Goal: Information Seeking & Learning: Learn about a topic

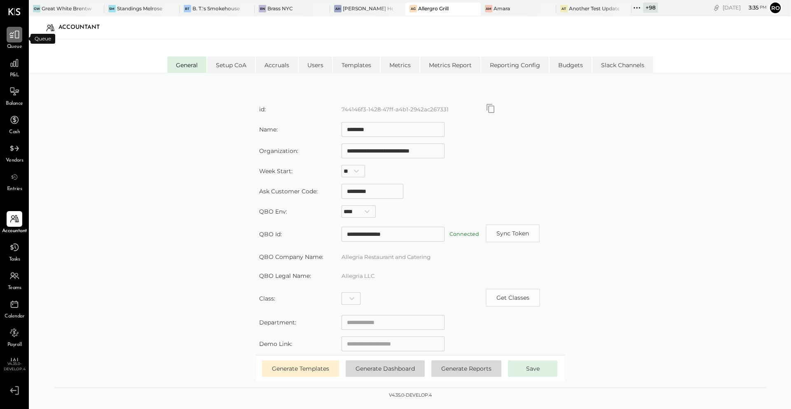
click at [12, 30] on icon at bounding box center [14, 34] width 11 height 11
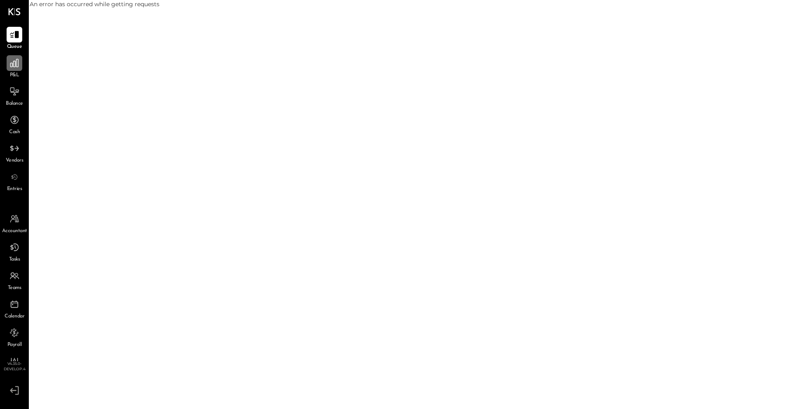
click at [14, 67] on icon at bounding box center [14, 63] width 8 height 8
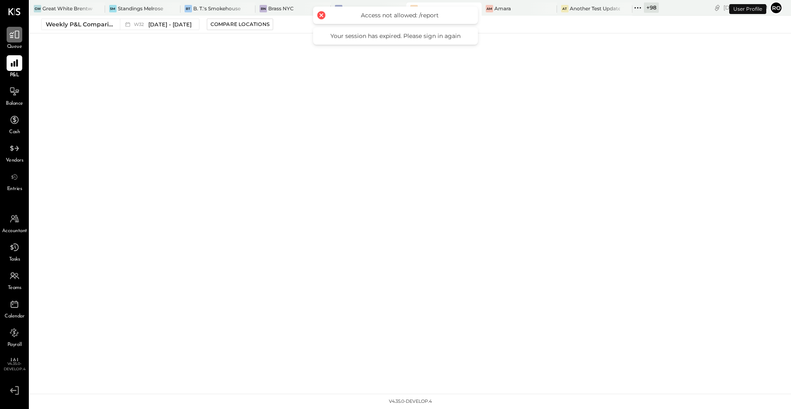
click at [18, 40] on icon at bounding box center [14, 34] width 11 height 11
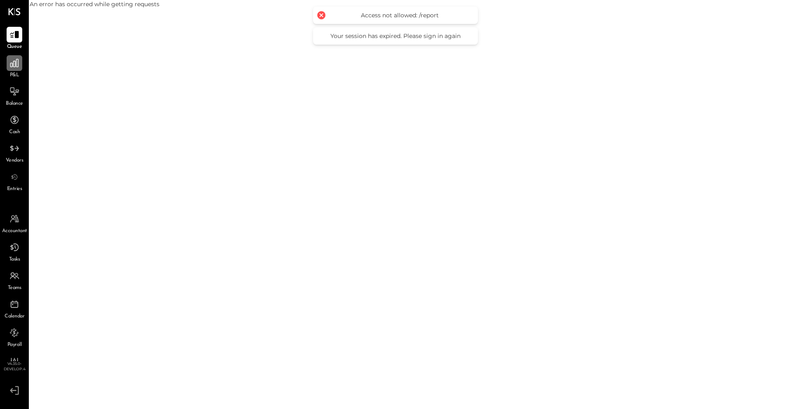
click at [17, 67] on icon at bounding box center [14, 63] width 11 height 11
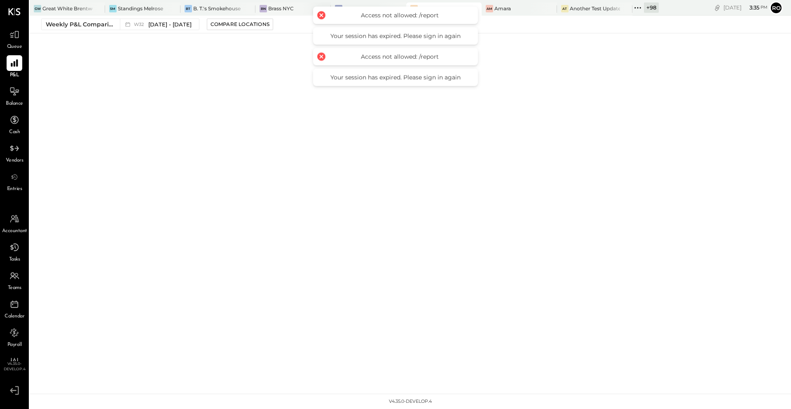
click at [293, 8] on div "BN Brass NYC" at bounding box center [286, 8] width 63 height 7
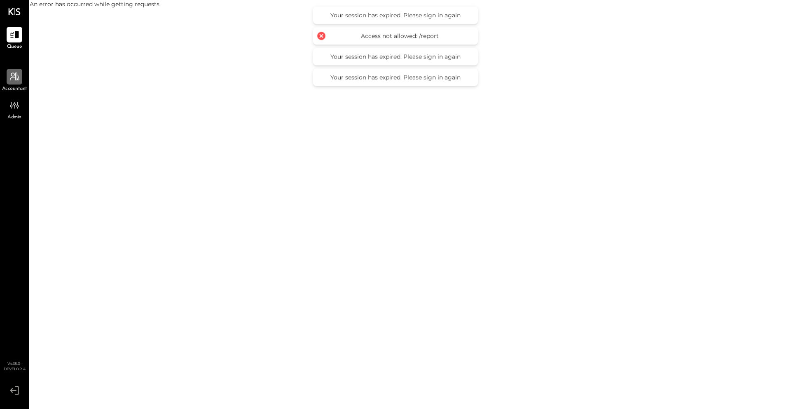
click at [16, 78] on icon at bounding box center [14, 76] width 11 height 11
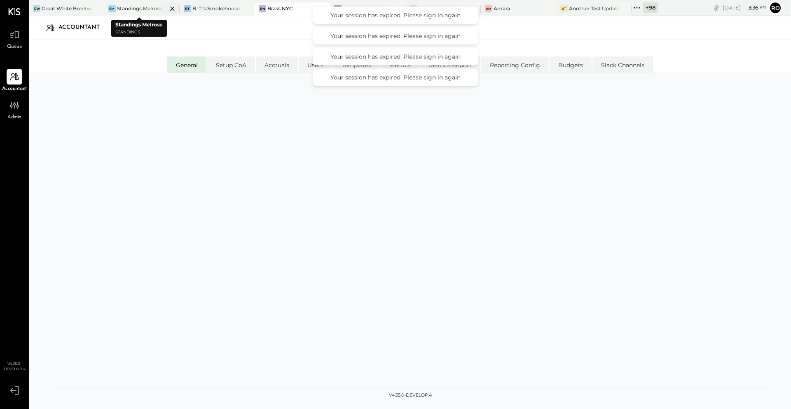
click at [122, 9] on div "Standings Melrose" at bounding box center [139, 8] width 45 height 7
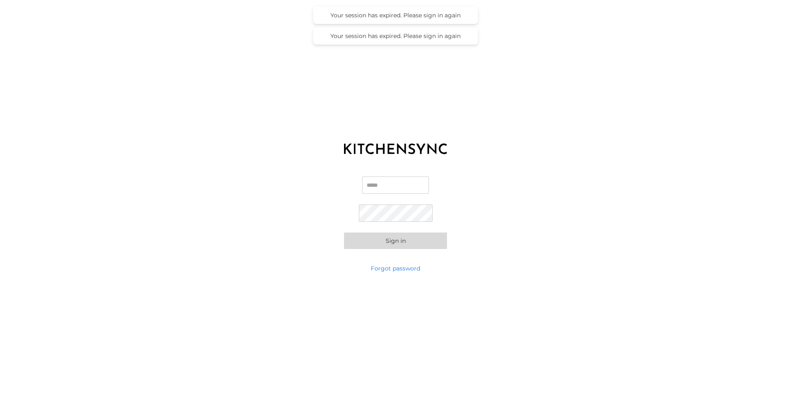
type input "**********"
click at [414, 244] on button "Sign in" at bounding box center [395, 240] width 103 height 16
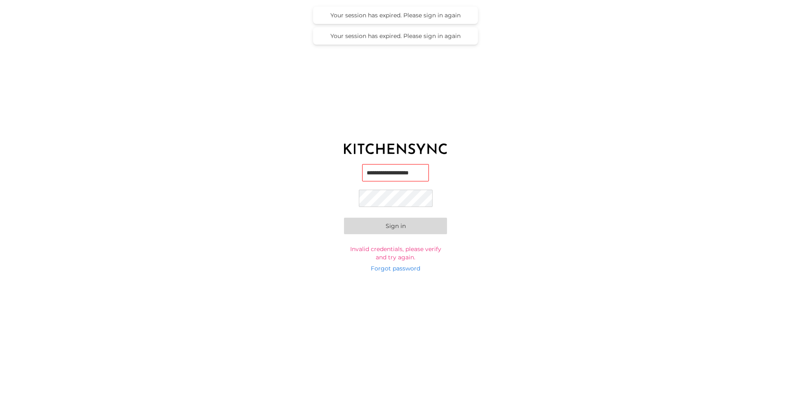
click at [377, 226] on button "Sign in" at bounding box center [395, 226] width 103 height 16
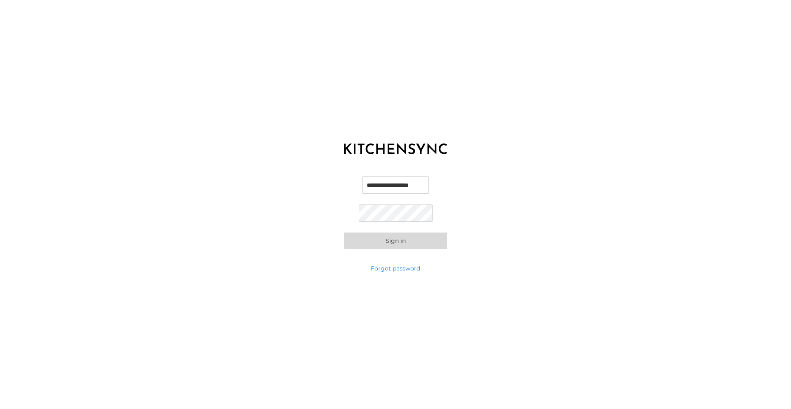
click at [391, 243] on button "Sign in" at bounding box center [395, 240] width 103 height 16
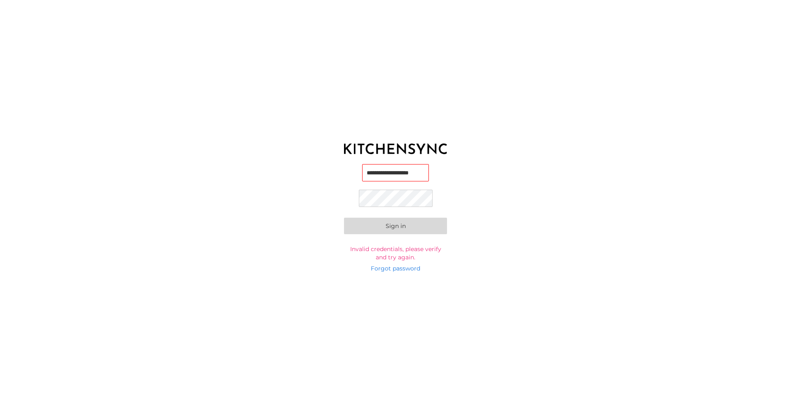
click at [321, 259] on div "**********" at bounding box center [395, 212] width 791 height 103
click at [383, 230] on button "Sign in" at bounding box center [395, 226] width 103 height 16
click at [303, 261] on div "**********" at bounding box center [395, 212] width 791 height 103
click at [579, 150] on div "**********" at bounding box center [395, 204] width 791 height 409
click at [236, 216] on div "**********" at bounding box center [395, 212] width 791 height 103
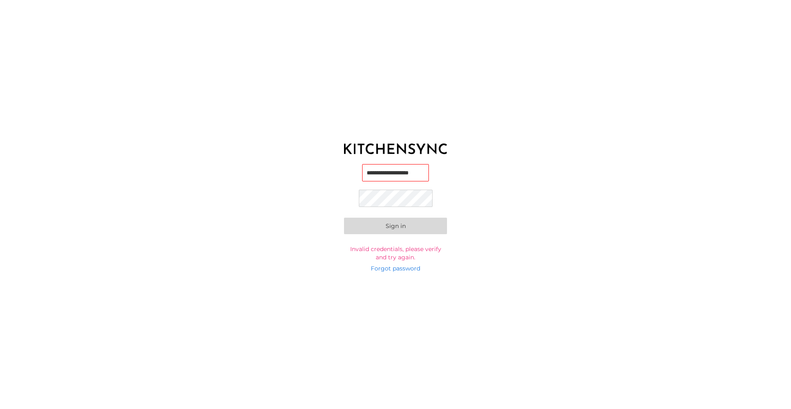
click at [409, 227] on button "Sign in" at bounding box center [395, 226] width 103 height 16
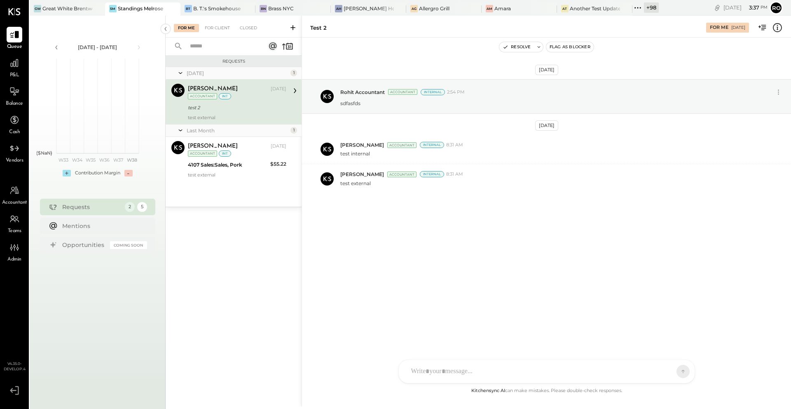
click at [242, 106] on div "test 2" at bounding box center [236, 107] width 96 height 8
click at [780, 29] on icon at bounding box center [777, 27] width 11 height 11
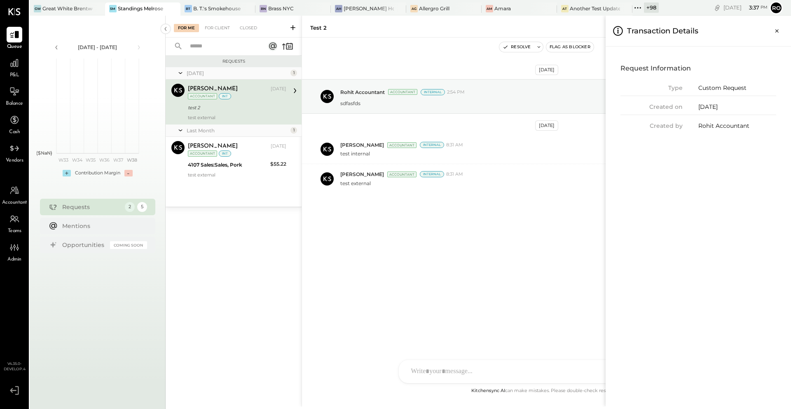
click at [252, 195] on div "For Me For Client Closed Requests July 25 1 Nicolás Duque Accountant Nicolás Du…" at bounding box center [479, 211] width 626 height 391
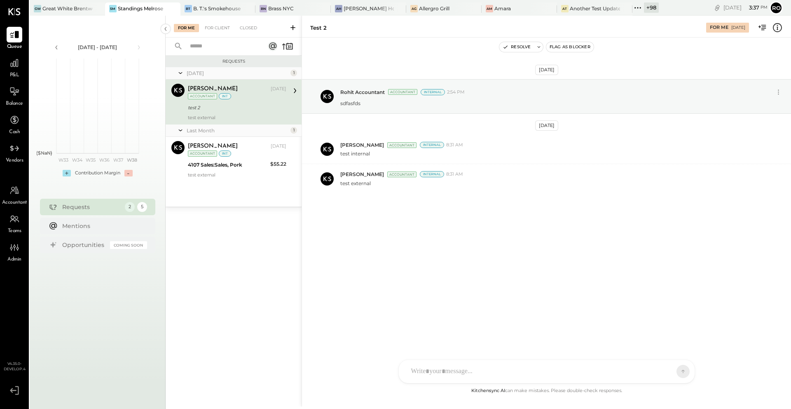
click at [781, 29] on icon at bounding box center [777, 27] width 9 height 9
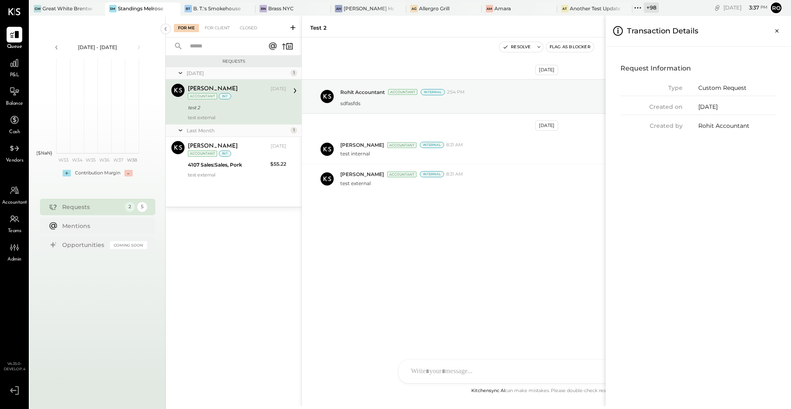
click at [16, 71] on div "P&L" at bounding box center [15, 67] width 16 height 24
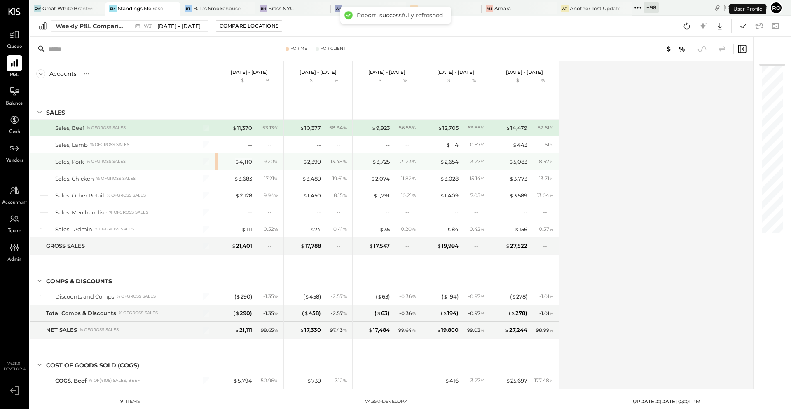
click at [248, 162] on div "$ 4,110" at bounding box center [243, 162] width 17 height 8
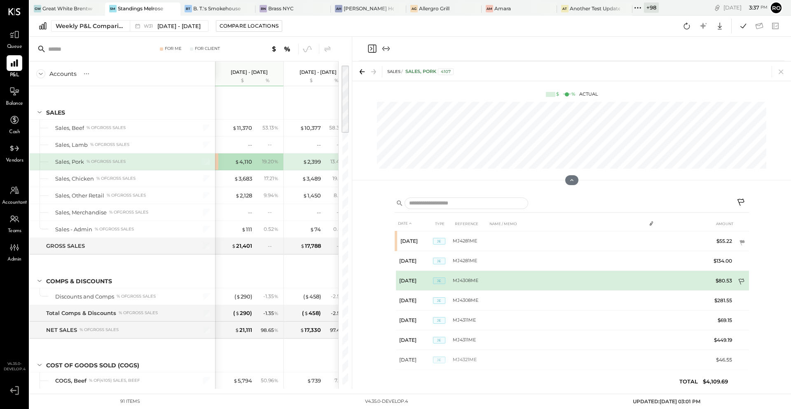
click at [740, 280] on icon at bounding box center [742, 282] width 8 height 8
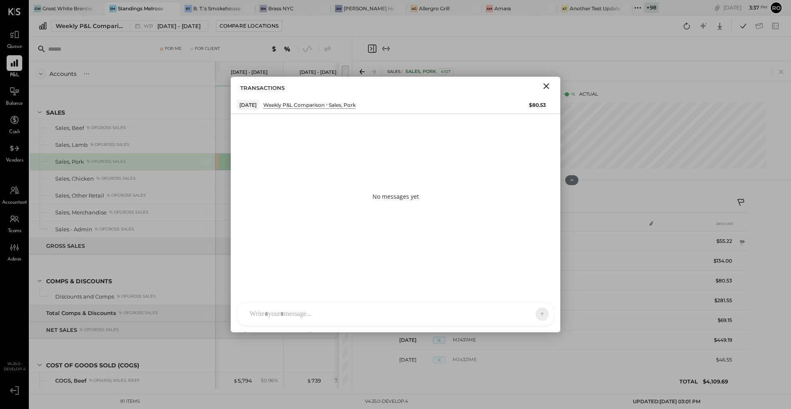
click at [483, 309] on div at bounding box center [388, 314] width 285 height 18
click at [534, 315] on icon at bounding box center [535, 313] width 7 height 8
click at [138, 312] on div "% of GROSS SALES" at bounding box center [138, 313] width 39 height 6
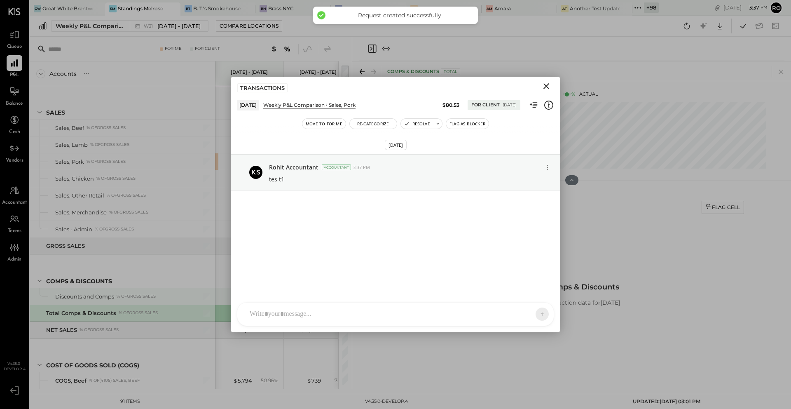
click at [172, 299] on div "Discounts and Comps % of GROSS SALES" at bounding box center [121, 297] width 132 height 8
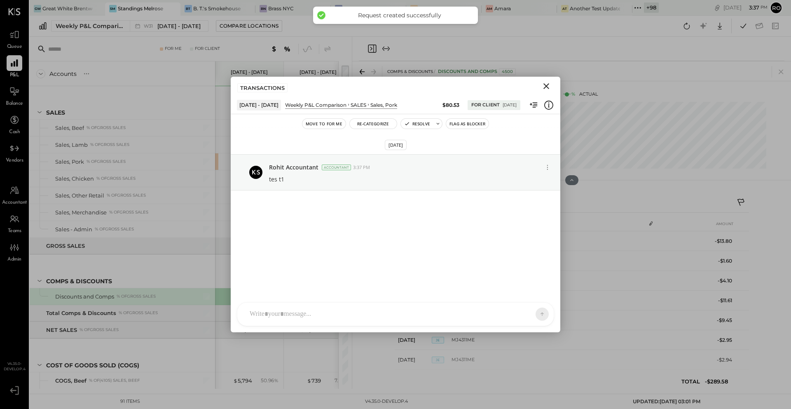
click at [553, 83] on button "Close" at bounding box center [546, 86] width 15 height 11
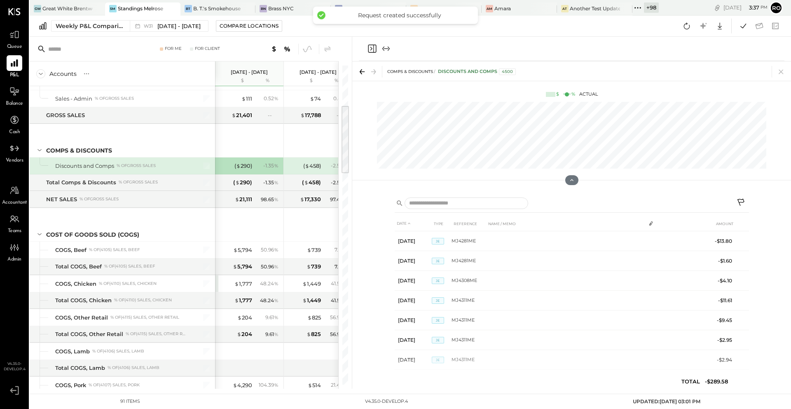
scroll to position [183, 0]
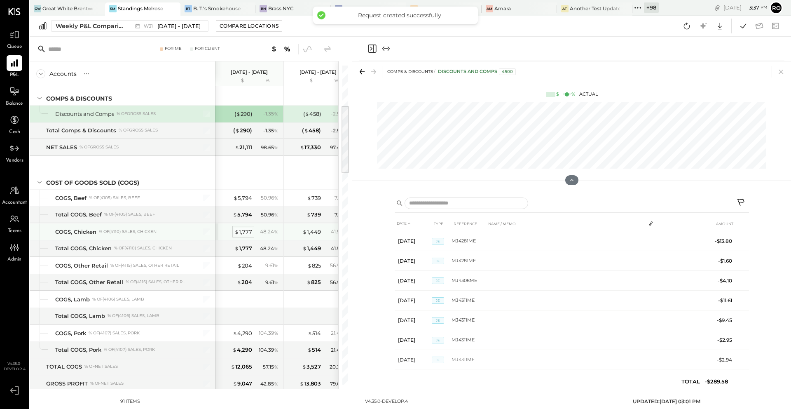
click at [245, 231] on div "$ 1,777" at bounding box center [243, 232] width 18 height 8
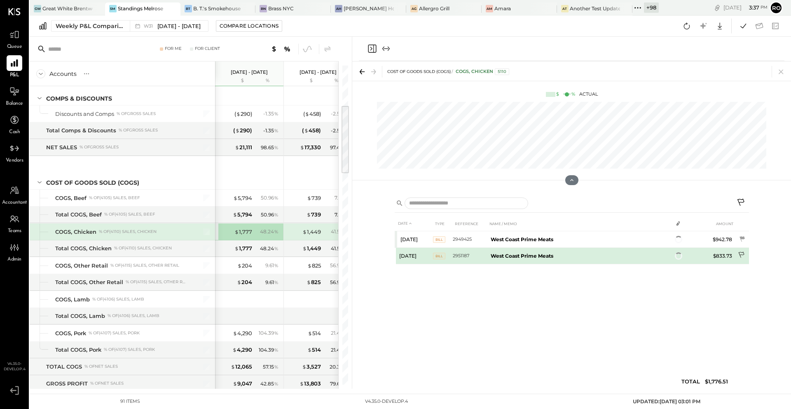
click at [741, 254] on icon at bounding box center [742, 255] width 8 height 8
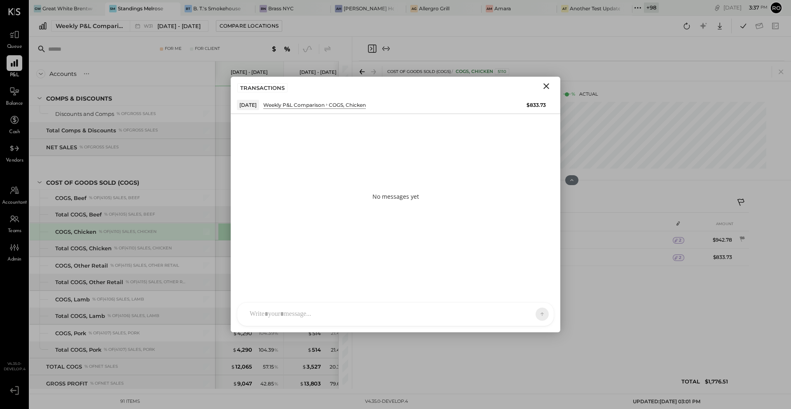
click at [266, 314] on div at bounding box center [388, 314] width 285 height 18
click at [536, 312] on icon at bounding box center [535, 313] width 7 height 8
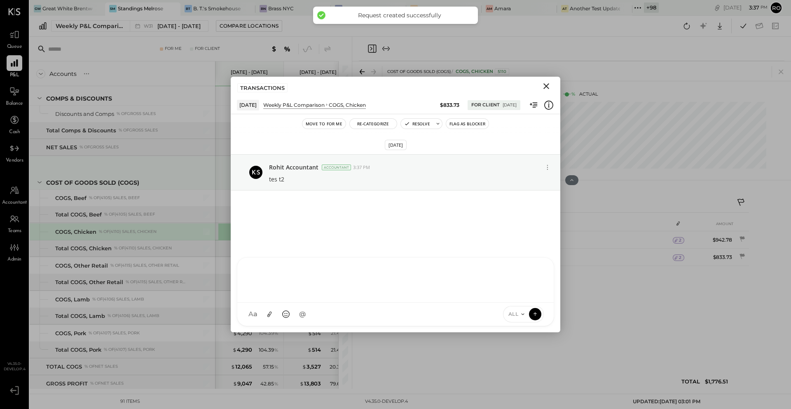
click at [159, 168] on div "COST OF GOODS SOLD (COGS)" at bounding box center [122, 172] width 185 height 33
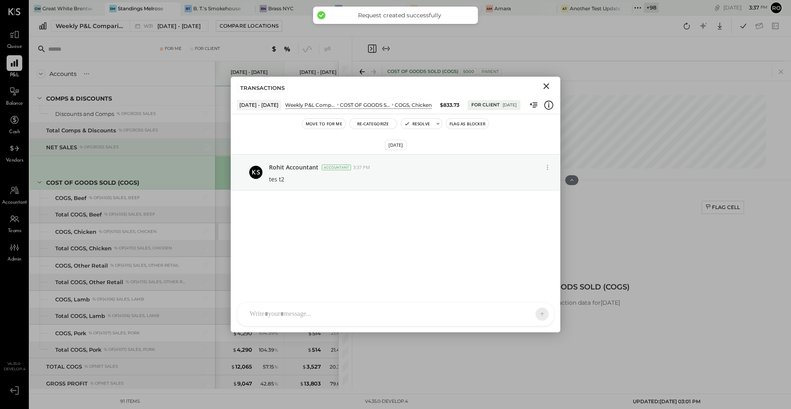
click at [223, 149] on div "$ 21,111" at bounding box center [235, 147] width 33 height 8
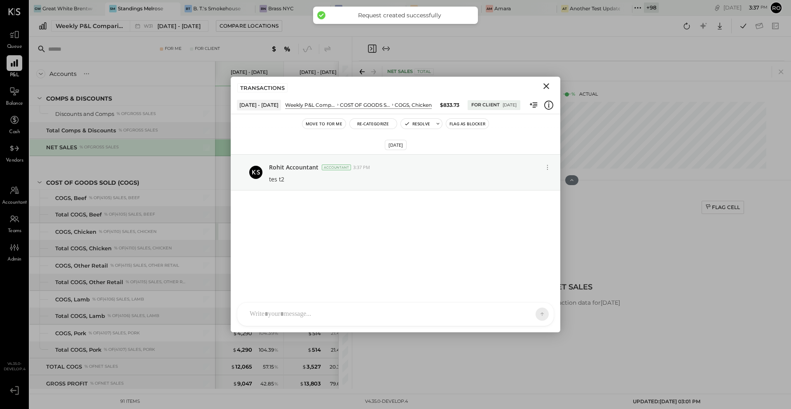
click at [544, 88] on icon "Close" at bounding box center [546, 86] width 10 height 10
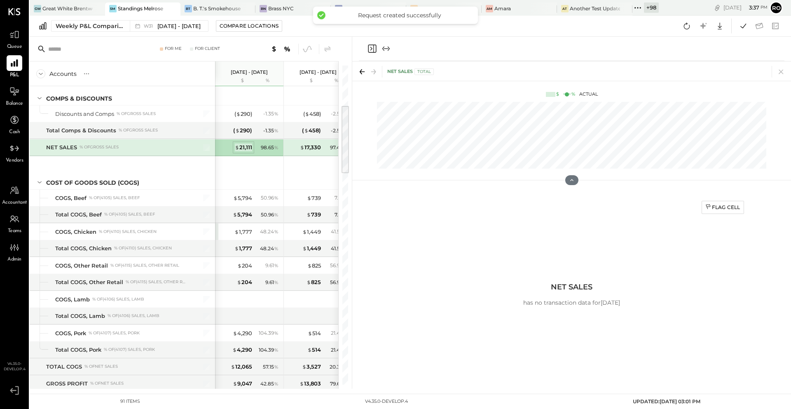
click at [249, 147] on div "$ 21,111" at bounding box center [243, 147] width 17 height 8
click at [717, 204] on div "Flag Cell" at bounding box center [722, 207] width 35 height 7
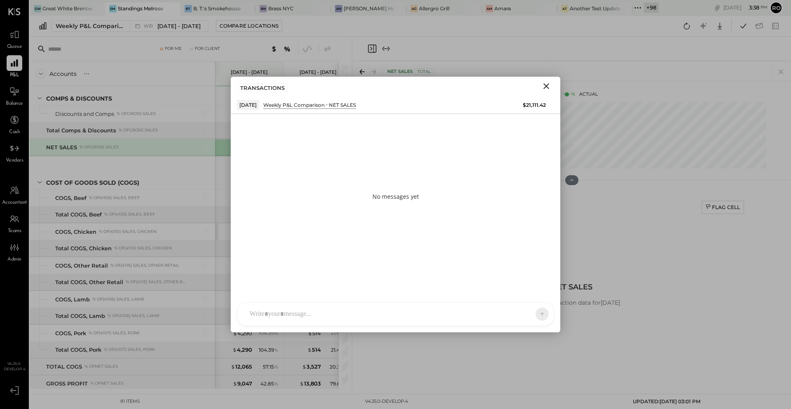
click at [322, 307] on div at bounding box center [388, 314] width 285 height 18
click at [538, 312] on icon at bounding box center [535, 313] width 7 height 8
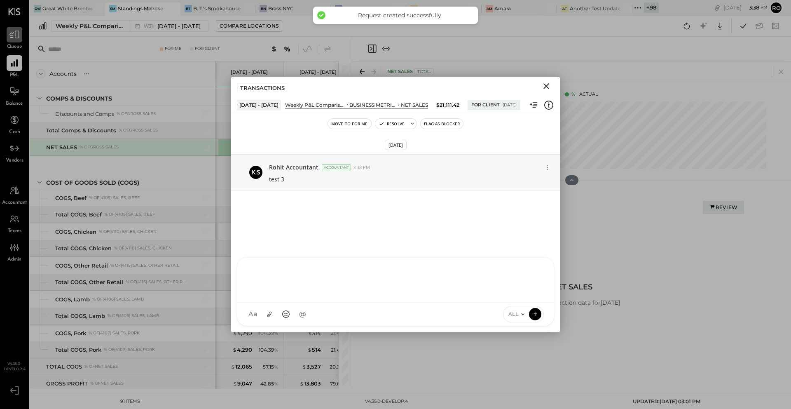
click at [17, 35] on icon at bounding box center [14, 34] width 11 height 11
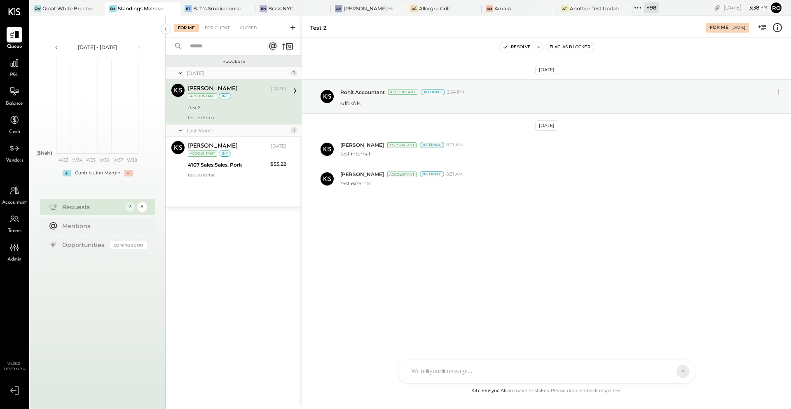
click at [214, 29] on div "For Client" at bounding box center [217, 28] width 33 height 8
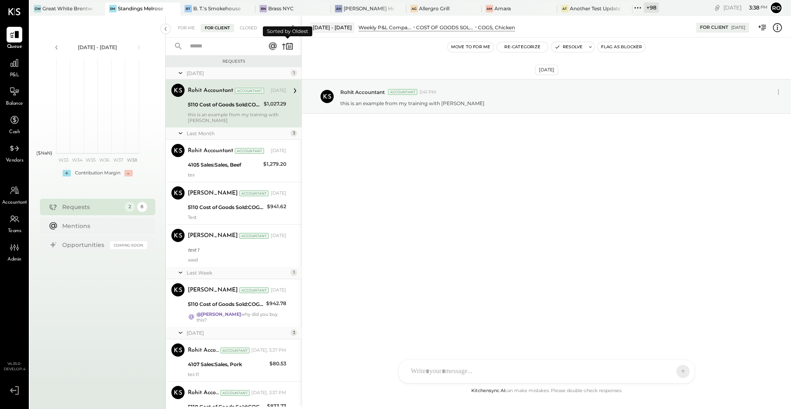
click at [289, 47] on icon at bounding box center [289, 47] width 2 height 3
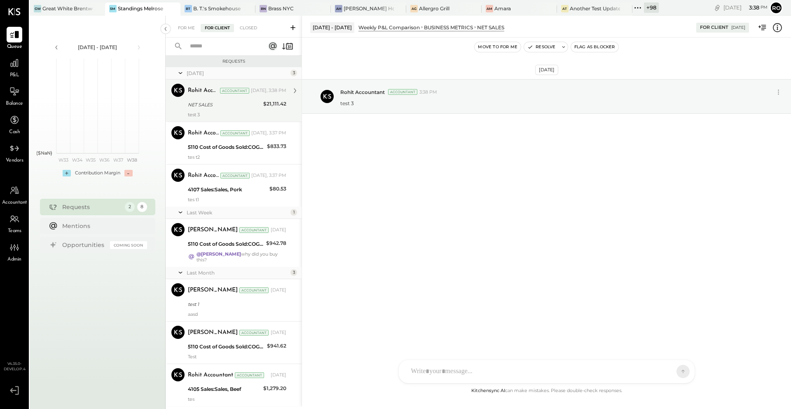
click at [240, 110] on div "Rohit Accountant Accountant Today, 3:38 PM NET SALES $21,111.42 test 3" at bounding box center [237, 101] width 98 height 34
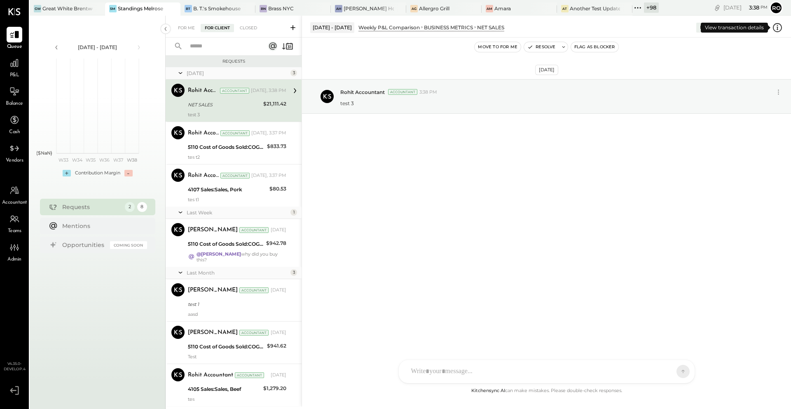
click at [775, 26] on icon at bounding box center [777, 27] width 11 height 11
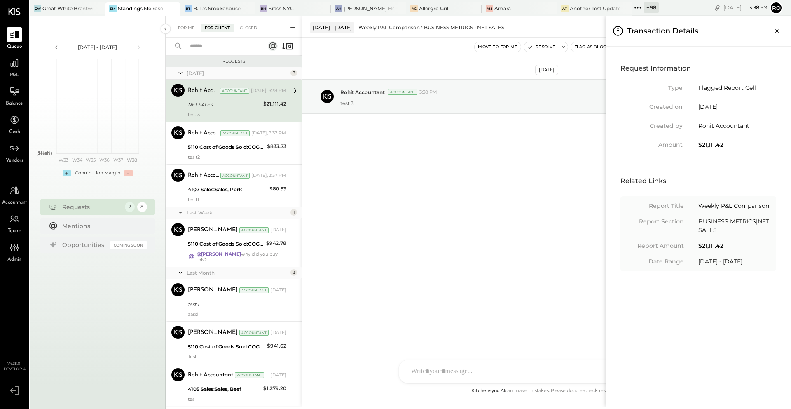
click at [727, 229] on div "BUSINESS METRICS|NET SALES" at bounding box center [734, 225] width 73 height 17
click at [730, 206] on div "Weekly P&L Comparison" at bounding box center [734, 205] width 73 height 9
click at [723, 242] on div "$21,111.42" at bounding box center [734, 245] width 73 height 9
click at [726, 289] on div "Request Information Type Flagged Report Cell Created on 09/16/2025 Created by R…" at bounding box center [698, 227] width 185 height 360
click at [16, 70] on div at bounding box center [15, 63] width 16 height 16
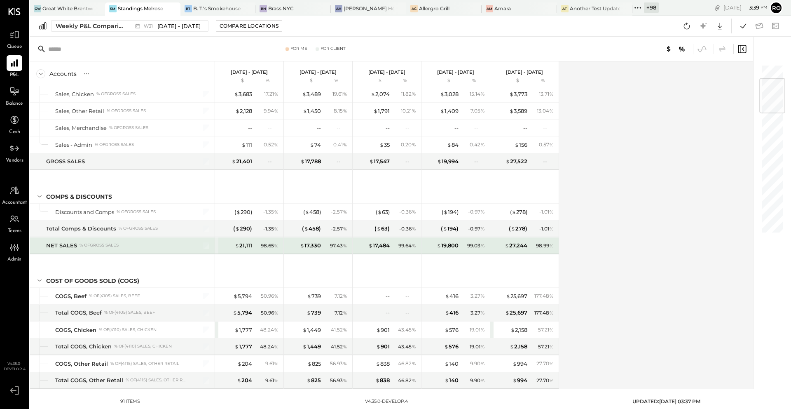
scroll to position [142, 0]
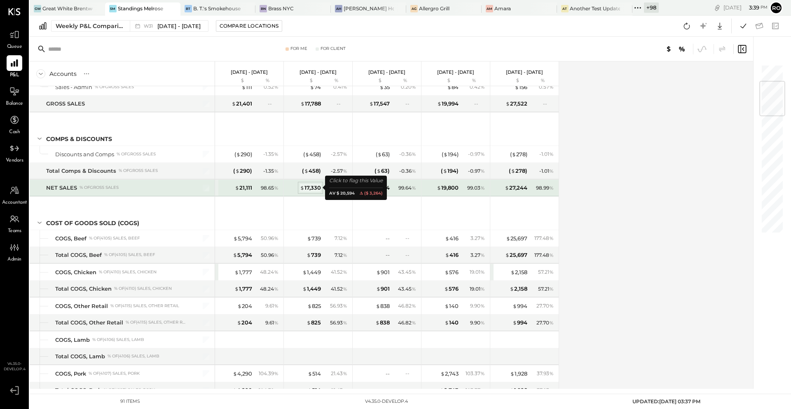
click at [315, 188] on div "$ 17,330" at bounding box center [310, 188] width 21 height 8
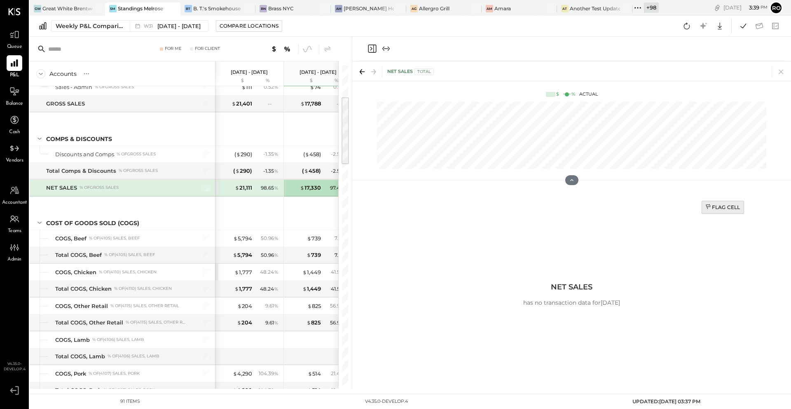
click at [730, 210] on div "Flag Cell" at bounding box center [722, 207] width 35 height 7
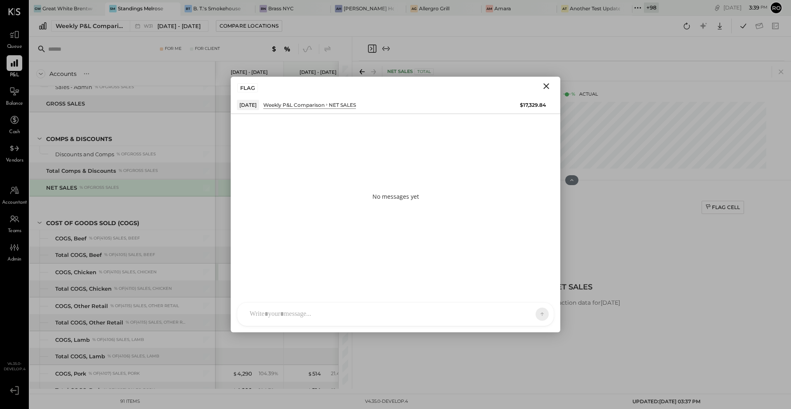
click at [548, 85] on icon "Close" at bounding box center [546, 86] width 10 height 10
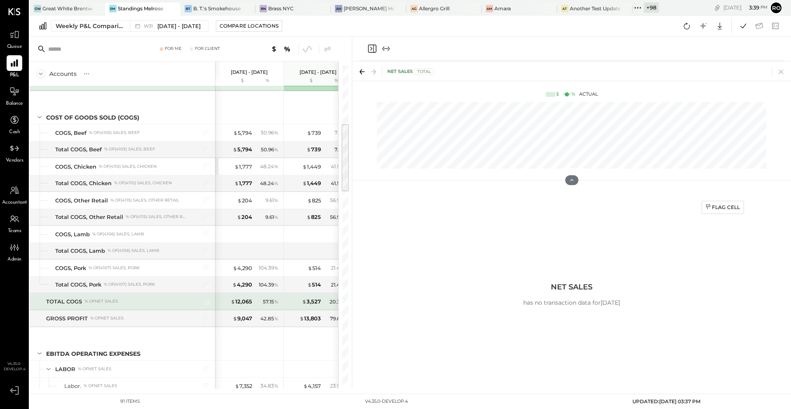
scroll to position [265, 0]
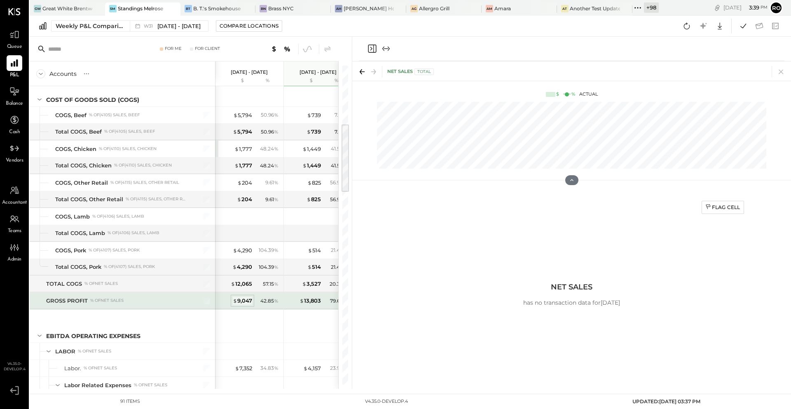
click at [249, 302] on div "$ 9,047" at bounding box center [242, 301] width 19 height 8
click at [719, 206] on div "Flag Cell" at bounding box center [722, 207] width 35 height 7
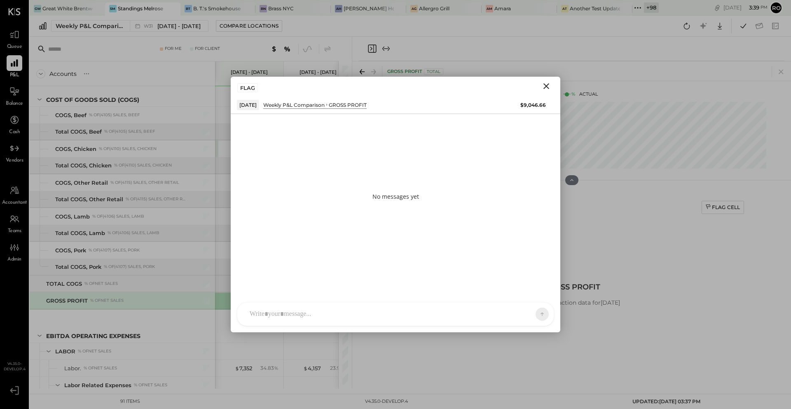
click at [393, 316] on div "AT Archie Test AR Alex Racioppi AL Alex Lareo S Santa JP Juan Pacheco AT Archie…" at bounding box center [395, 314] width 317 height 24
click at [260, 274] on div "******" at bounding box center [396, 278] width 300 height 33
click at [535, 316] on icon at bounding box center [535, 313] width 7 height 8
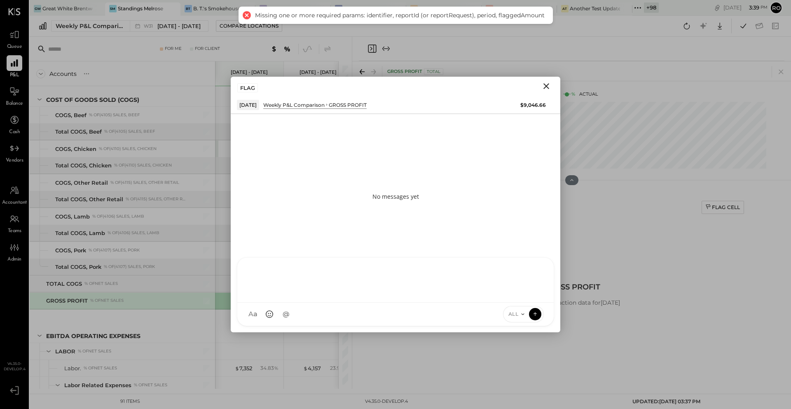
click at [327, 289] on div at bounding box center [396, 278] width 300 height 33
click at [532, 309] on icon at bounding box center [535, 313] width 7 height 8
click at [546, 83] on icon "Close" at bounding box center [546, 86] width 10 height 10
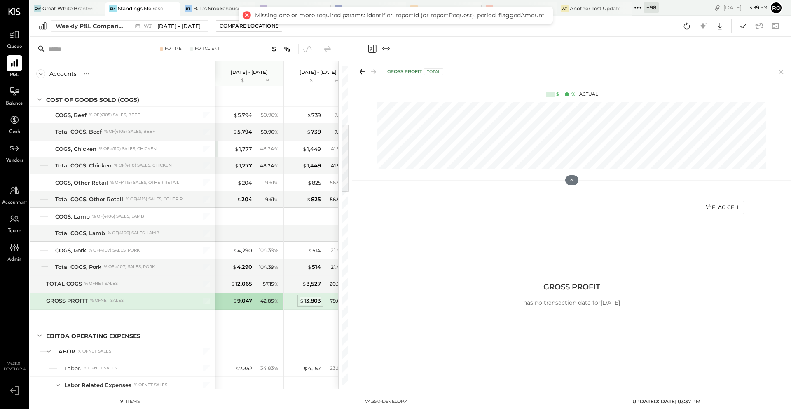
click at [310, 298] on div "$ 13,803" at bounding box center [310, 301] width 21 height 8
click at [711, 208] on div "Flag Cell" at bounding box center [722, 207] width 35 height 7
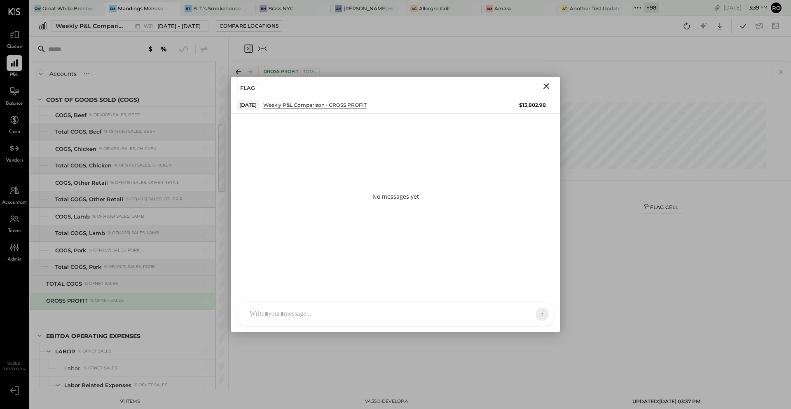
click at [466, 317] on div at bounding box center [388, 314] width 285 height 18
click at [533, 316] on icon at bounding box center [535, 313] width 7 height 8
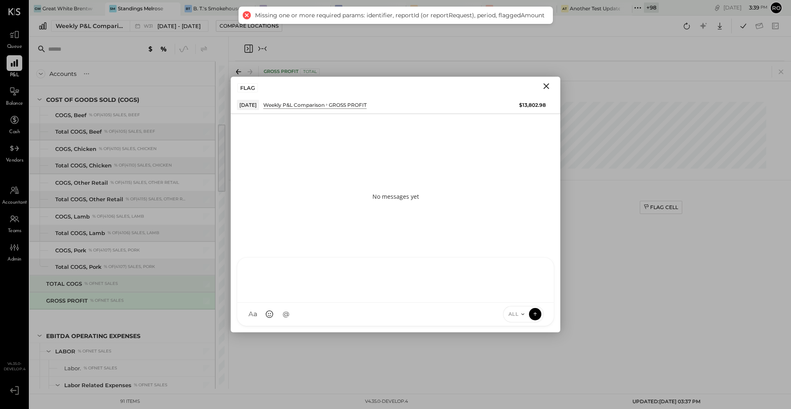
click at [153, 282] on div "TOTAL COGS % of NET SALES" at bounding box center [116, 284] width 141 height 8
click at [181, 332] on div "EBITDA OPERATING EXPENSES" at bounding box center [129, 336] width 166 height 8
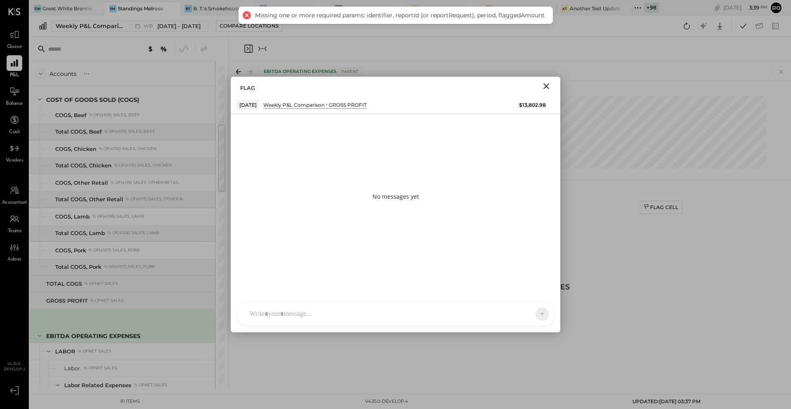
click at [549, 87] on icon "Close" at bounding box center [546, 86] width 10 height 10
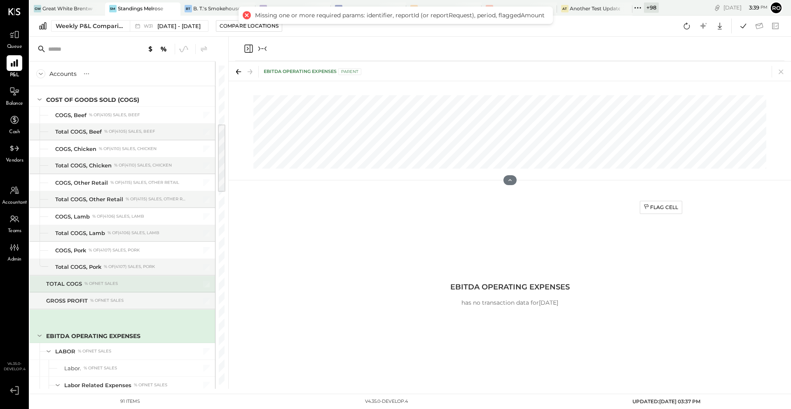
scroll to position [0, 313]
click at [249, 45] on icon "Close panel" at bounding box center [248, 49] width 8 height 8
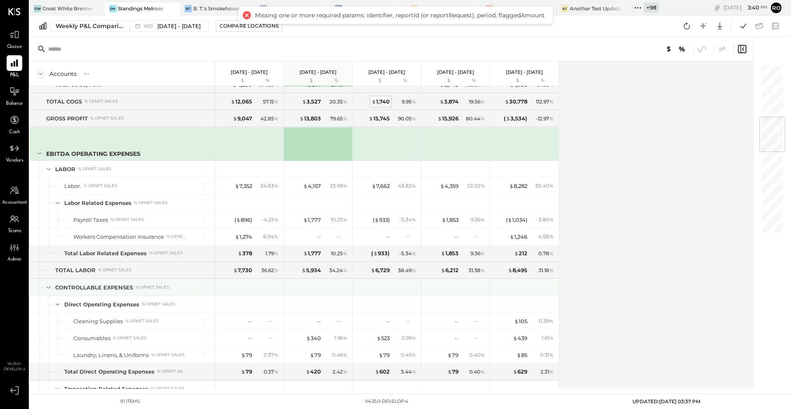
scroll to position [447, 0]
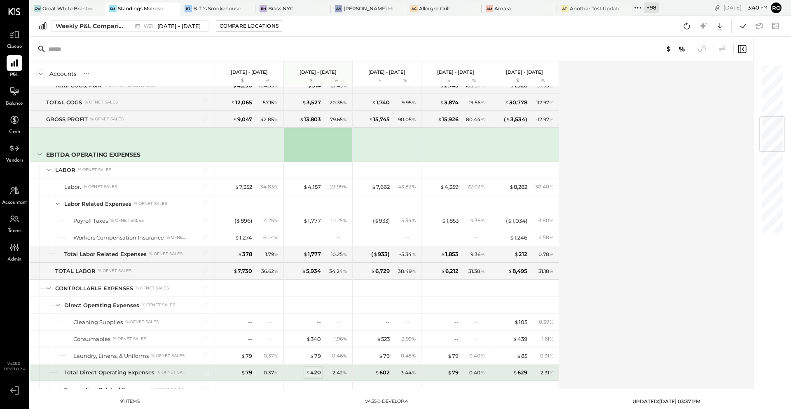
click at [316, 372] on div "$ 420" at bounding box center [313, 372] width 15 height 8
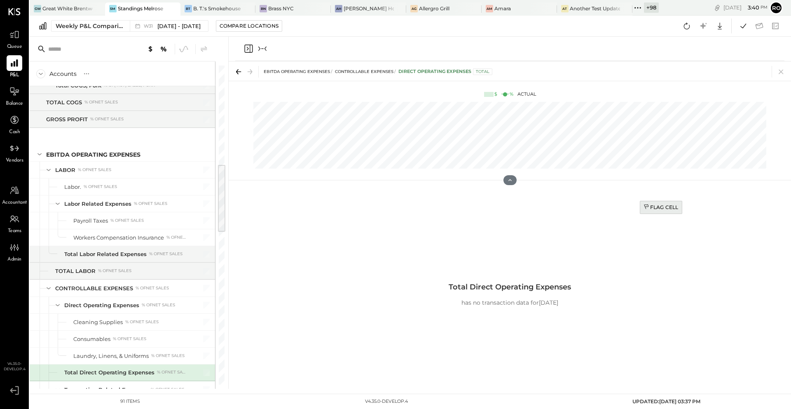
click at [668, 207] on div "Flag Cell" at bounding box center [661, 207] width 35 height 7
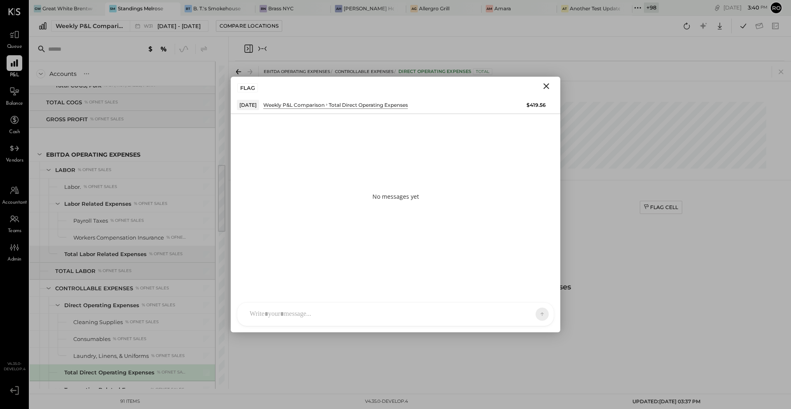
click at [313, 309] on div at bounding box center [388, 314] width 285 height 18
click at [538, 313] on icon at bounding box center [535, 313] width 7 height 8
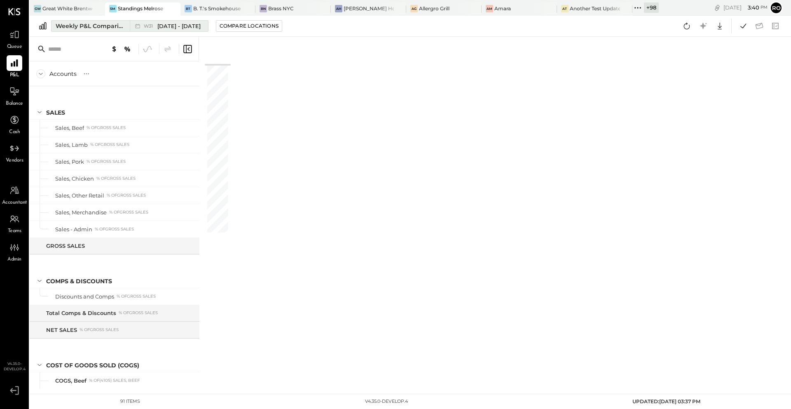
click at [193, 23] on span "Jul 28 - Aug 3, 2025" at bounding box center [178, 26] width 43 height 8
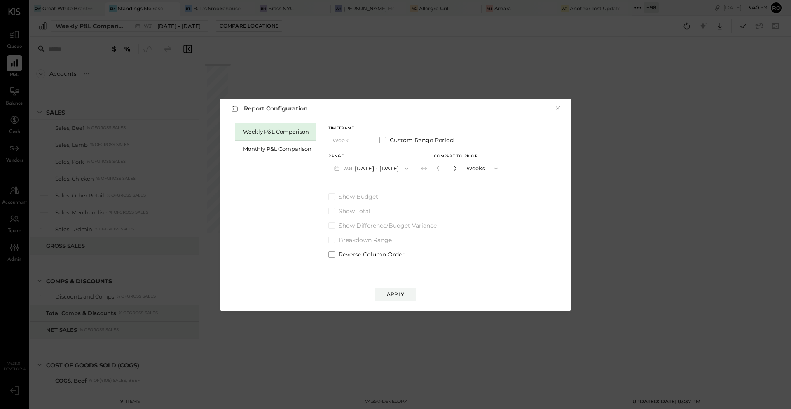
click at [458, 169] on icon "button" at bounding box center [455, 168] width 5 height 5
type input "*"
click at [400, 291] on div "Apply" at bounding box center [395, 293] width 17 height 7
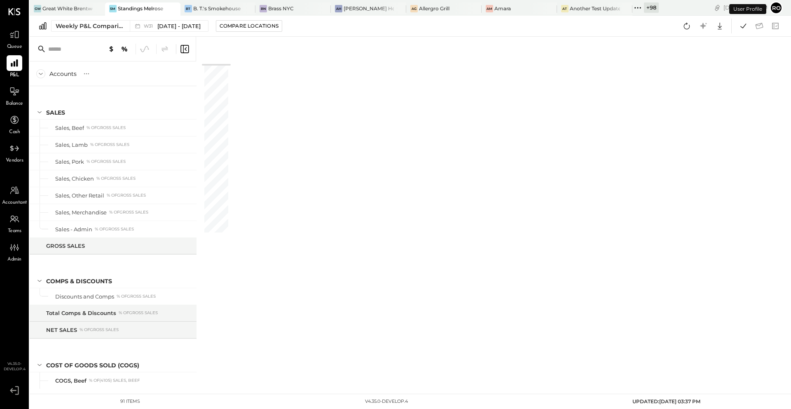
click at [185, 46] on icon at bounding box center [185, 49] width 10 height 10
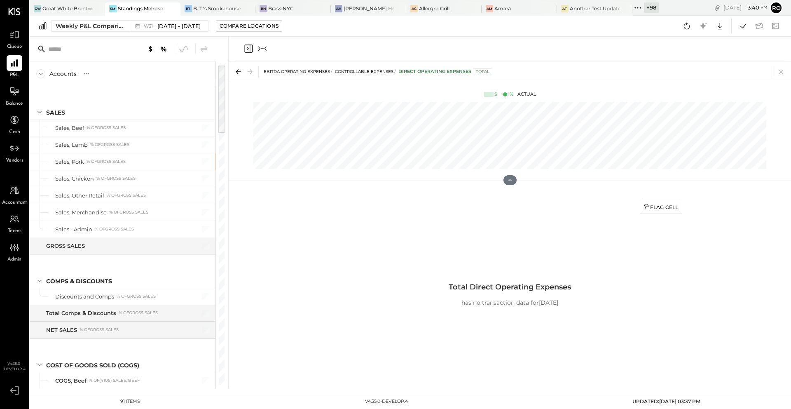
click at [249, 51] on icon "Close panel" at bounding box center [249, 49] width 10 height 10
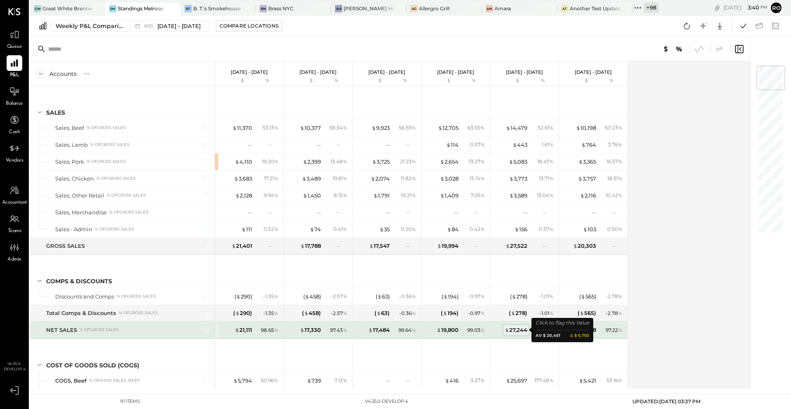
click at [518, 328] on div "$ 27,244" at bounding box center [516, 330] width 23 height 8
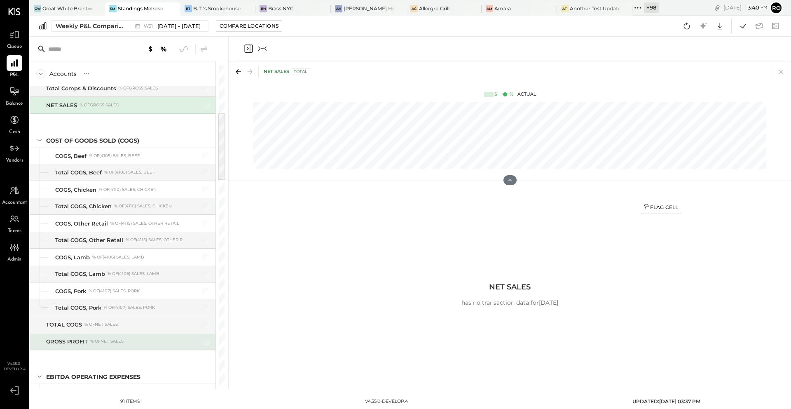
scroll to position [229, 0]
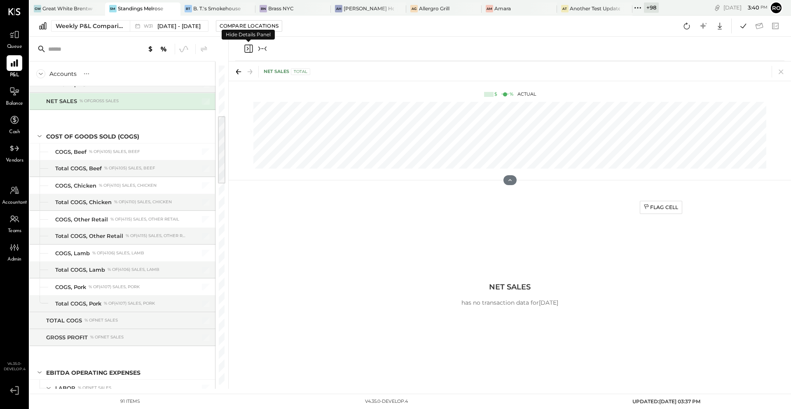
click at [248, 48] on icon "Close panel" at bounding box center [248, 49] width 2 height 4
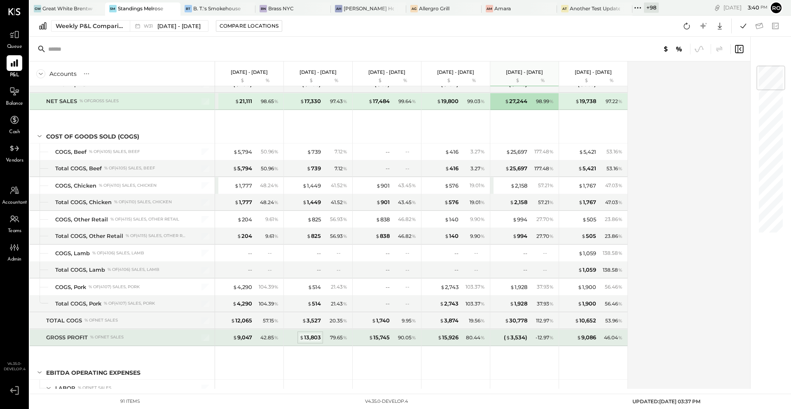
click at [314, 337] on div "$ 13,803" at bounding box center [310, 337] width 21 height 8
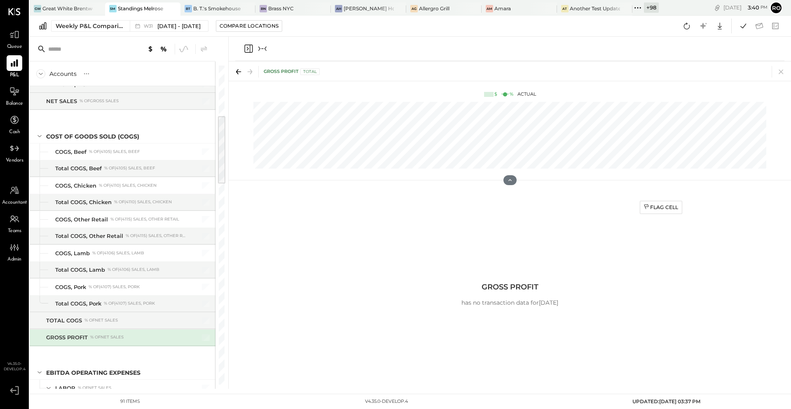
click at [249, 49] on icon "Close panel" at bounding box center [249, 49] width 10 height 10
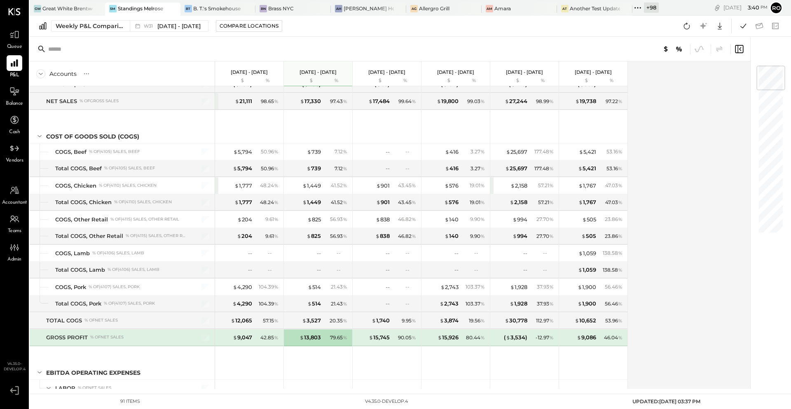
click at [743, 48] on icon at bounding box center [739, 49] width 8 height 8
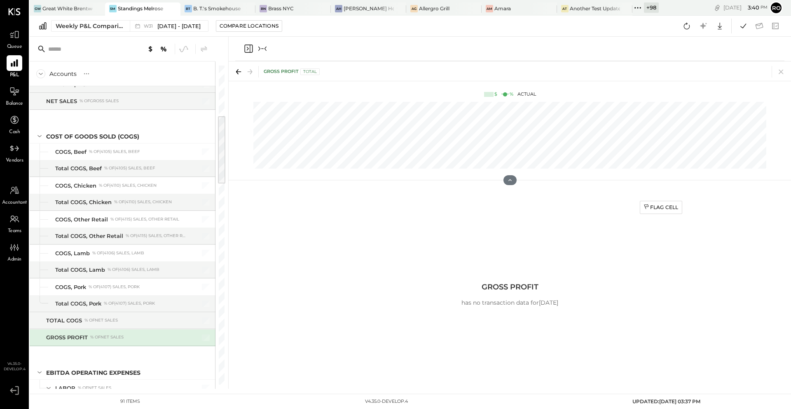
click at [249, 47] on icon "Close panel" at bounding box center [249, 49] width 10 height 10
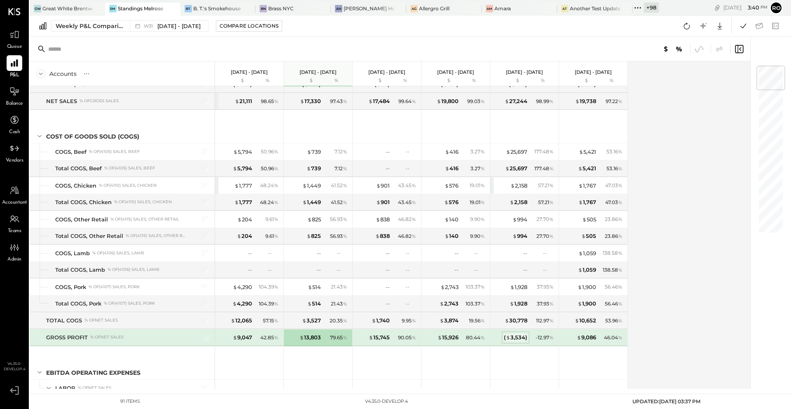
click at [518, 338] on div "( $ 3,534 )" at bounding box center [515, 337] width 23 height 8
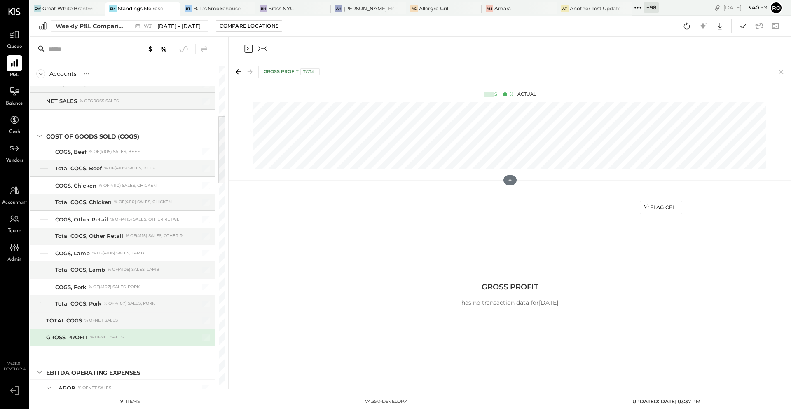
click at [249, 52] on icon "Close panel" at bounding box center [249, 49] width 10 height 10
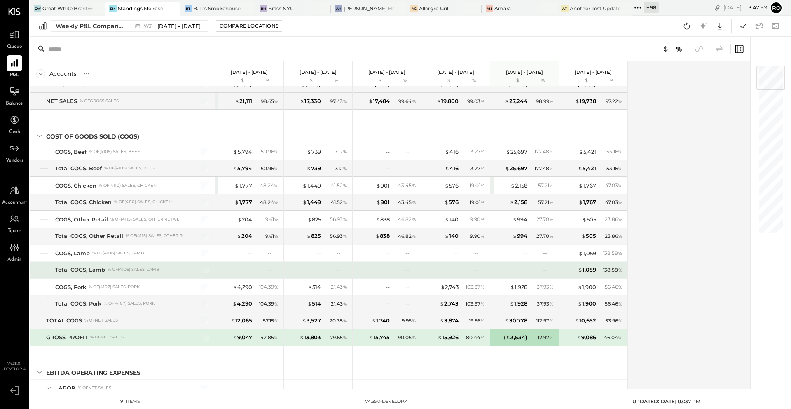
scroll to position [229, 0]
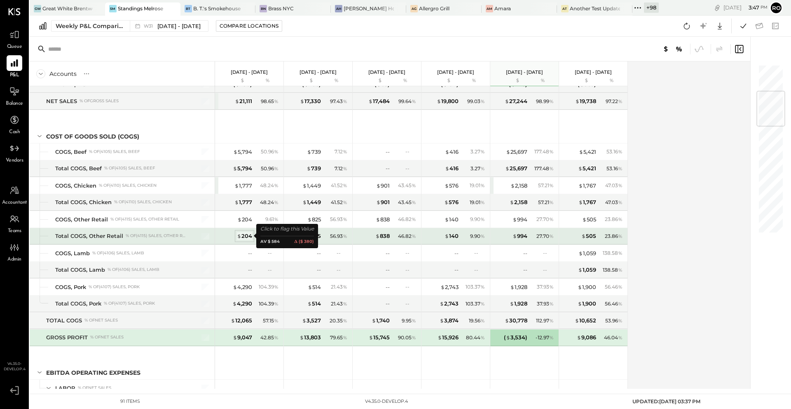
click at [248, 234] on div "$ 204" at bounding box center [244, 236] width 15 height 8
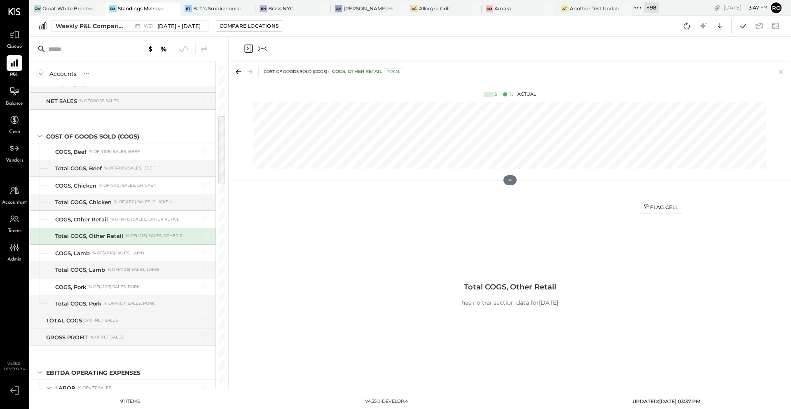
click at [246, 51] on icon "Close panel" at bounding box center [249, 49] width 10 height 10
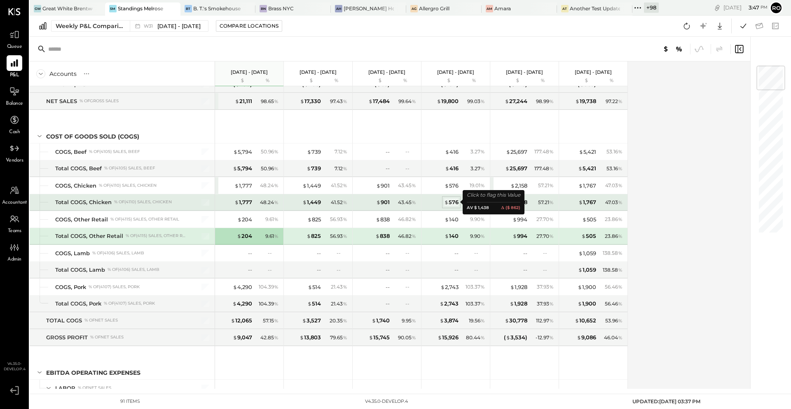
click at [454, 204] on div "$ 576" at bounding box center [451, 202] width 14 height 8
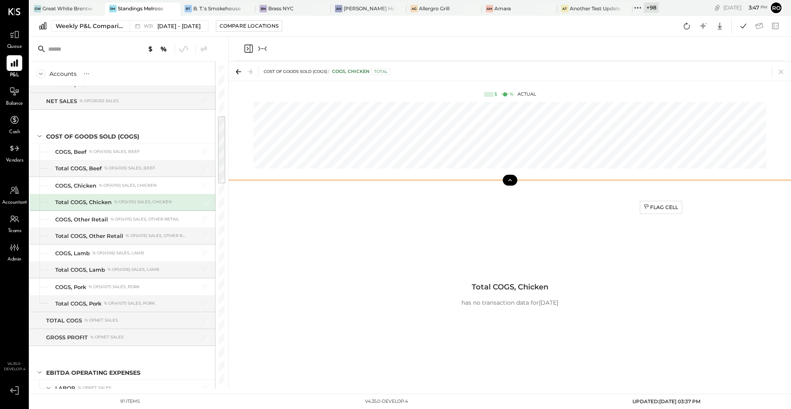
click at [507, 182] on icon at bounding box center [509, 179] width 7 height 7
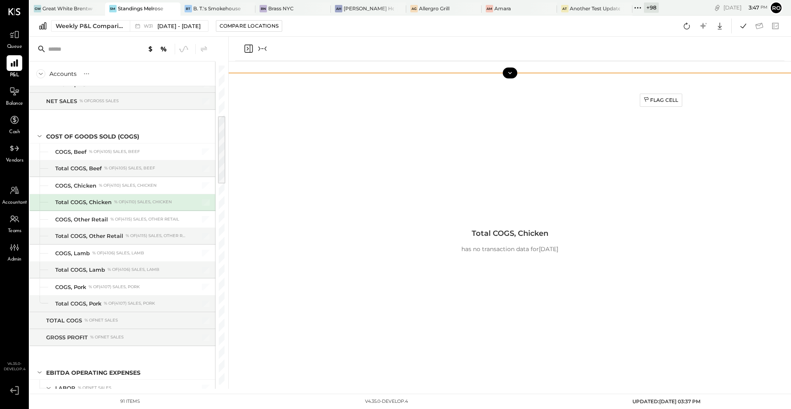
click at [510, 73] on icon at bounding box center [509, 72] width 7 height 7
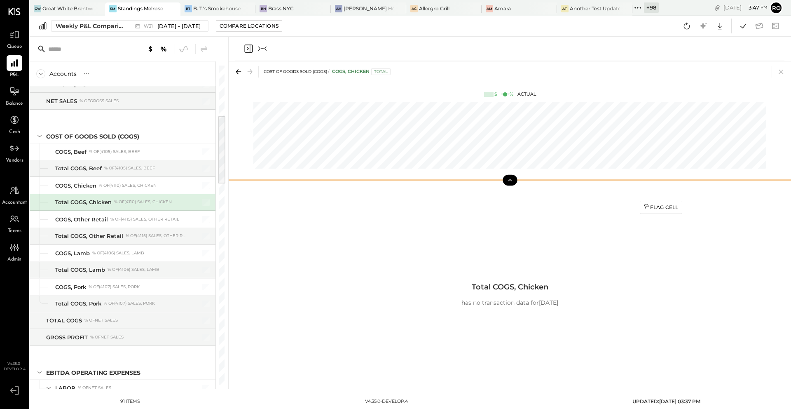
click at [249, 50] on icon "Close panel" at bounding box center [249, 49] width 10 height 10
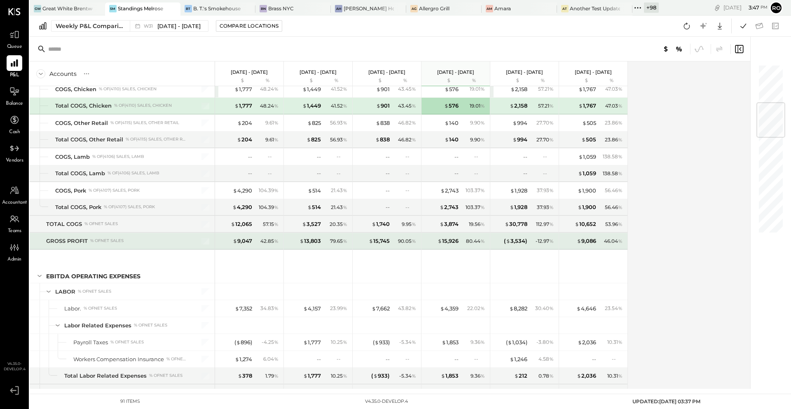
scroll to position [329, 0]
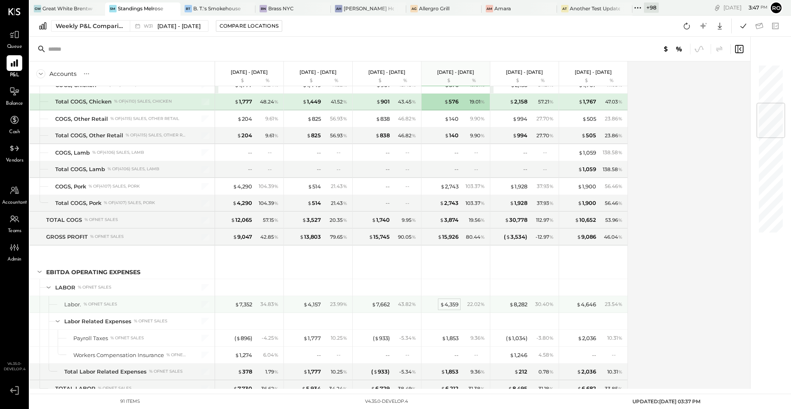
click at [452, 305] on div "$ 4,359" at bounding box center [449, 304] width 19 height 8
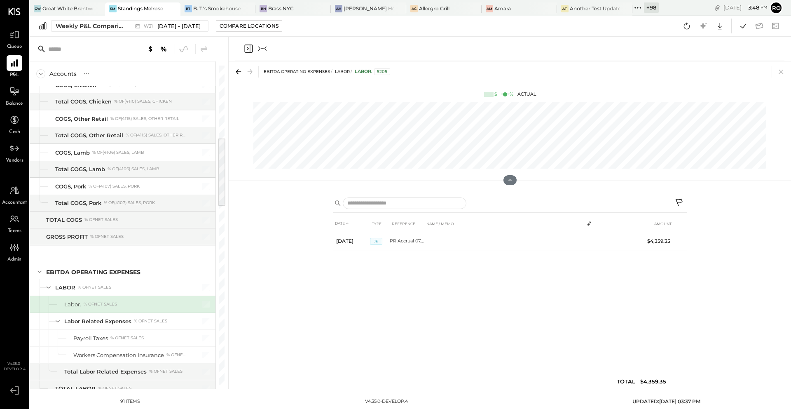
scroll to position [329, 0]
